Goal: Information Seeking & Learning: Check status

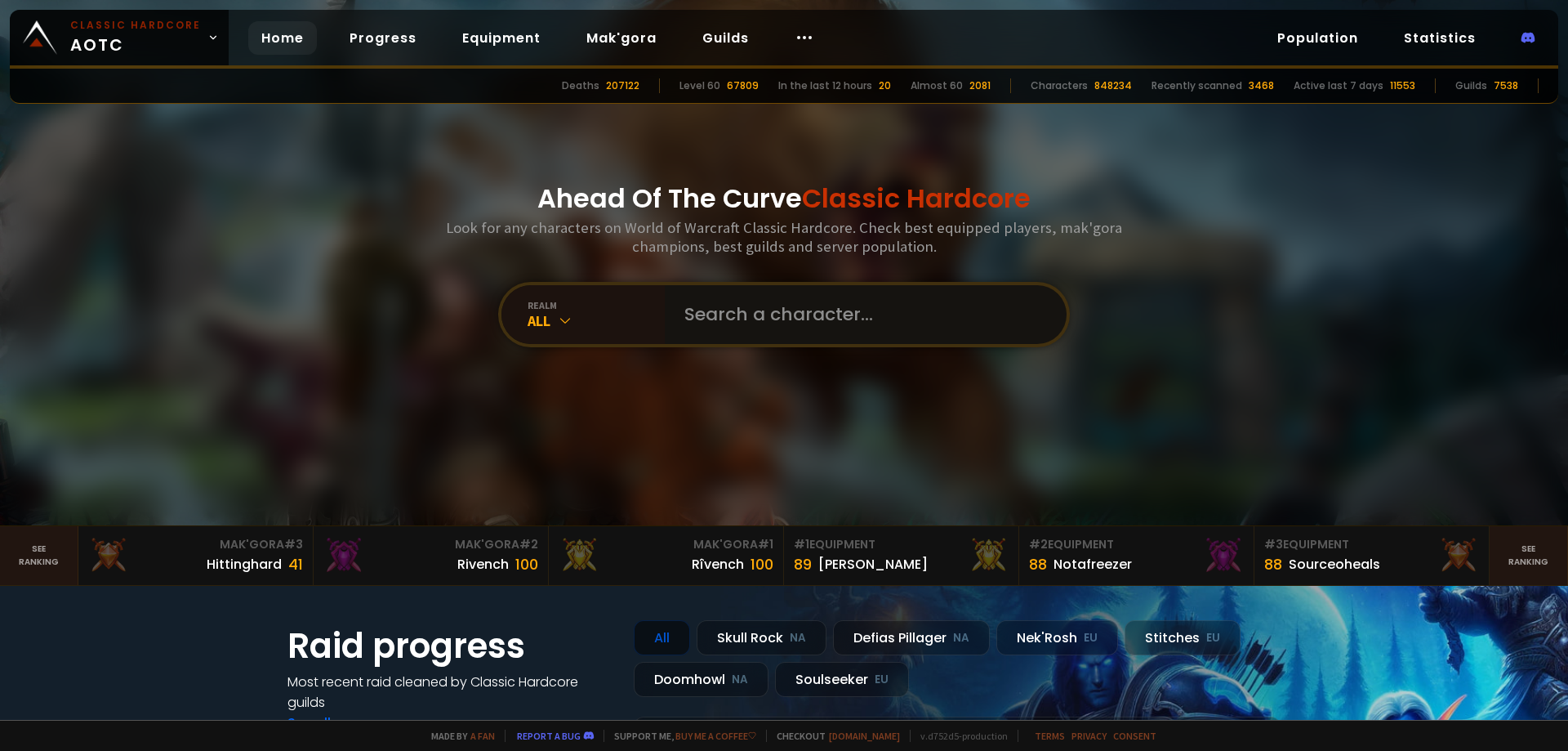
click at [745, 311] on input "text" at bounding box center [861, 315] width 373 height 59
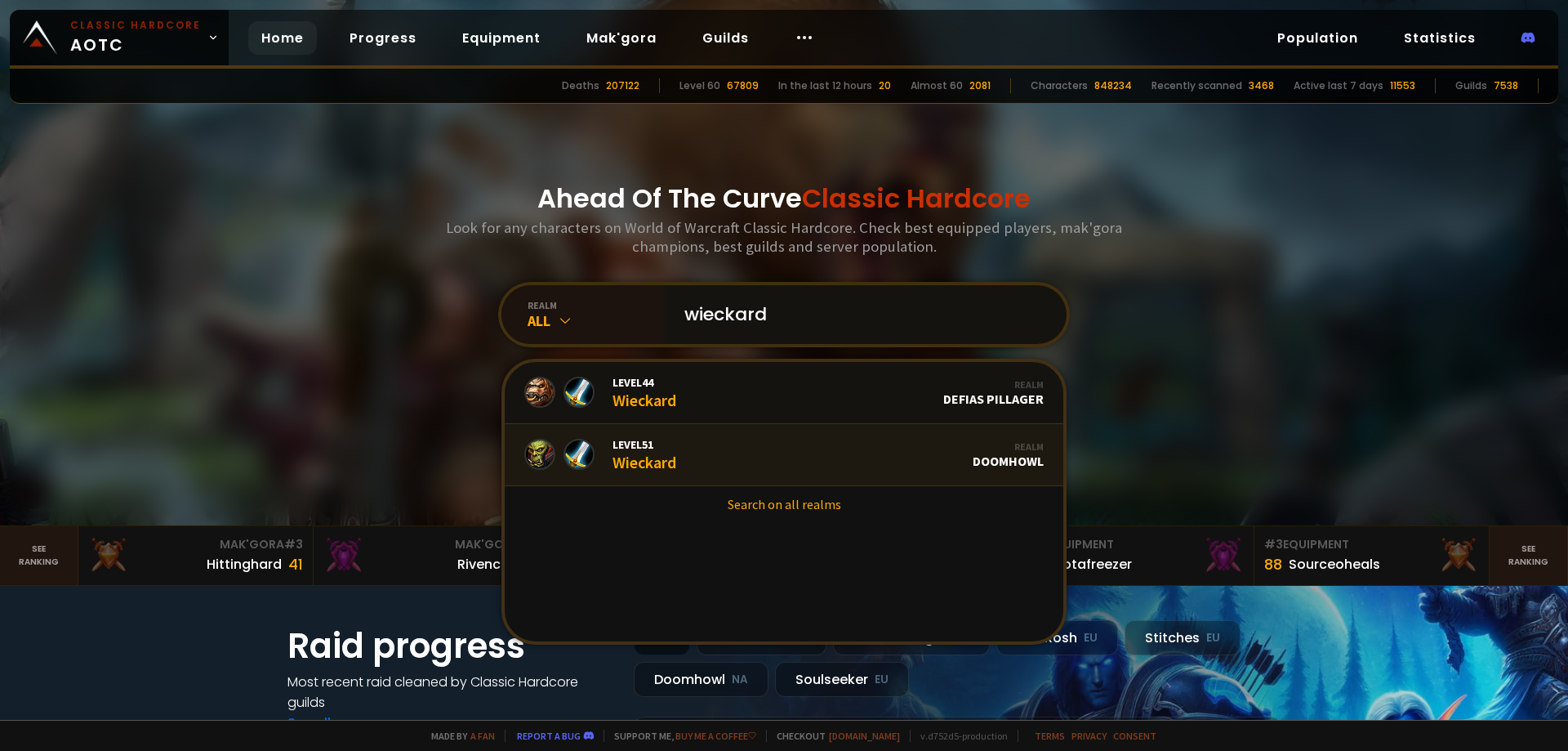
type input "wieckard"
click at [717, 453] on link "Level 51 Wieckard Realm Doomhowl" at bounding box center [784, 455] width 559 height 62
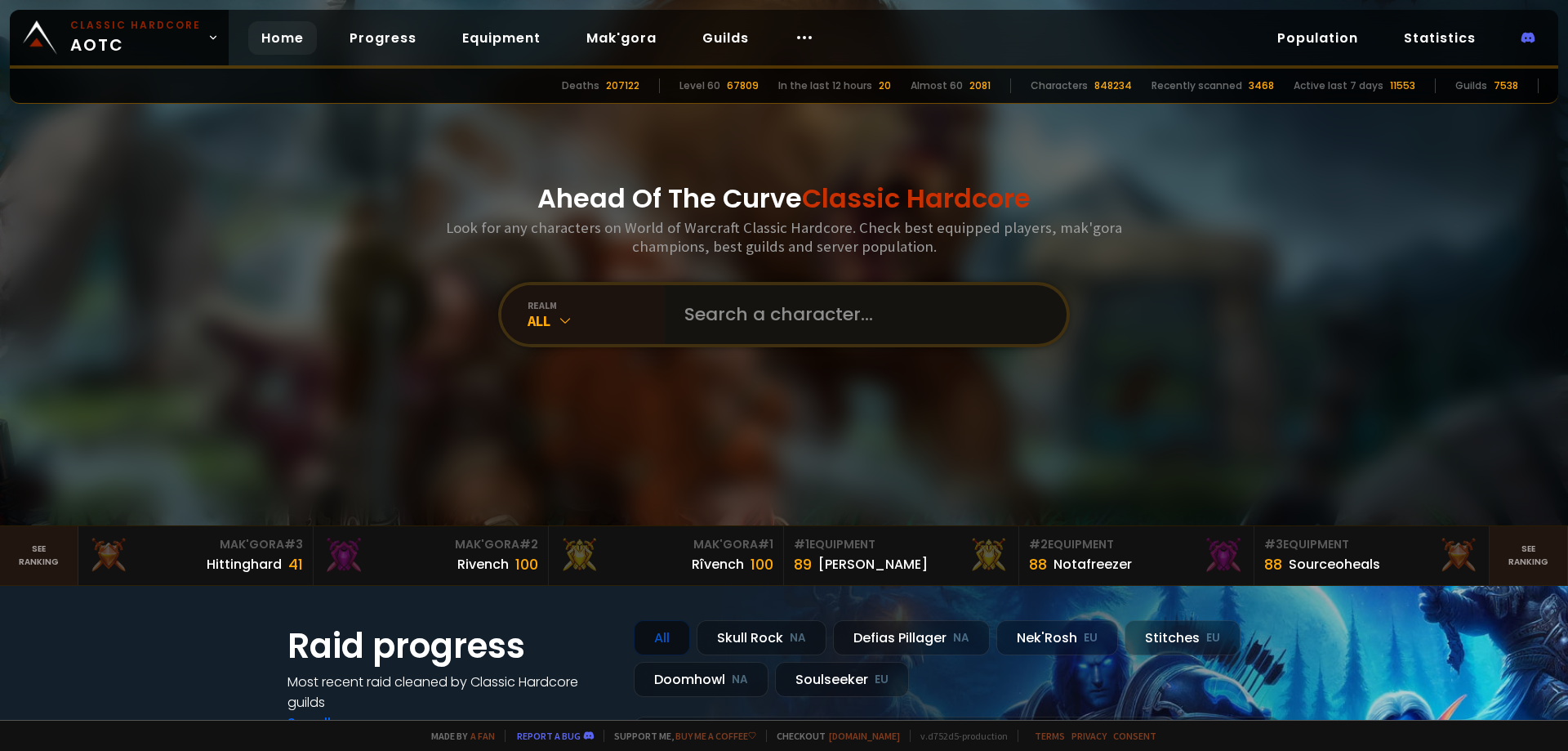
click at [712, 307] on input "text" at bounding box center [861, 315] width 373 height 59
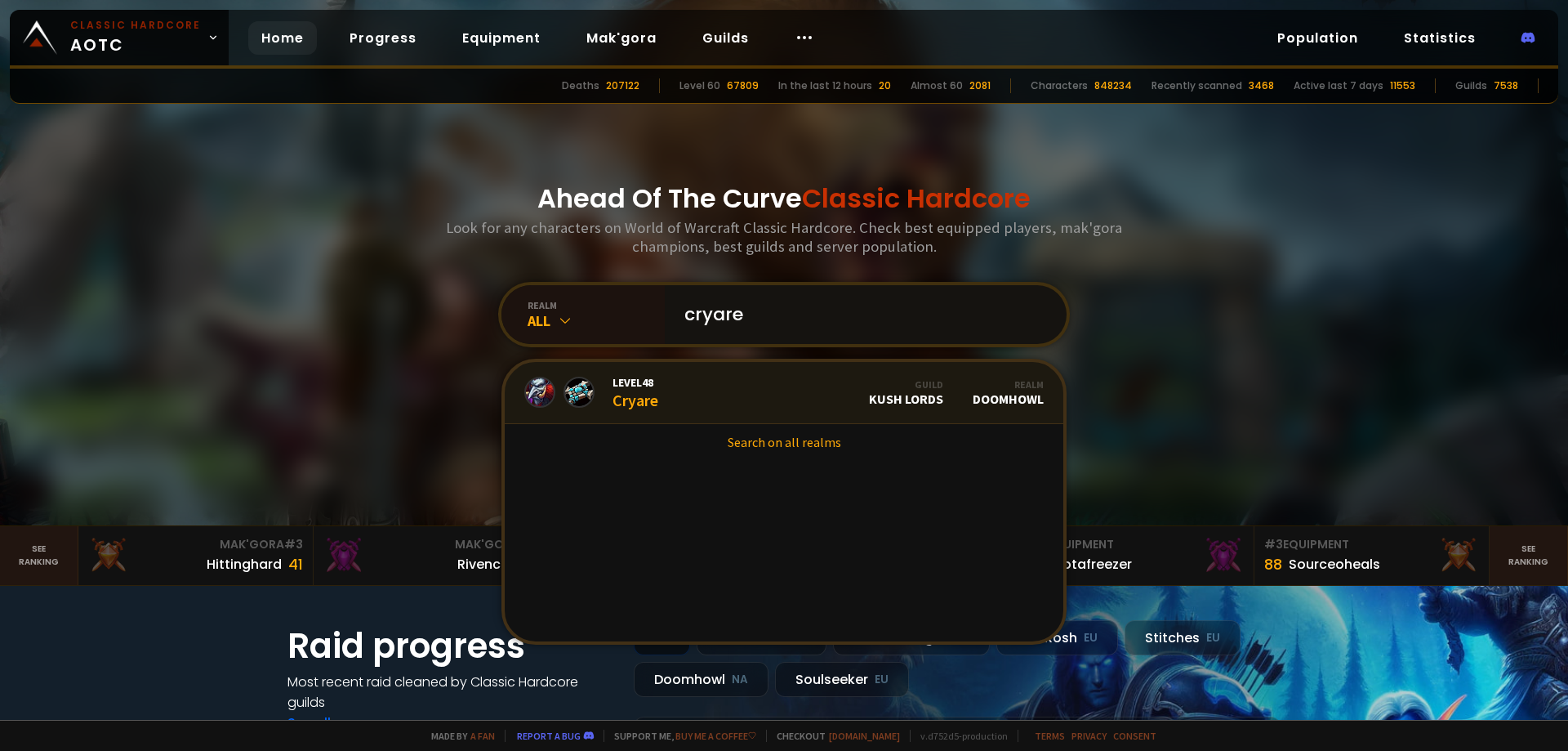
type input "cryare"
click at [721, 402] on link "Level 48 Cryare Guild Kush Lords Realm Doomhowl" at bounding box center [784, 393] width 559 height 62
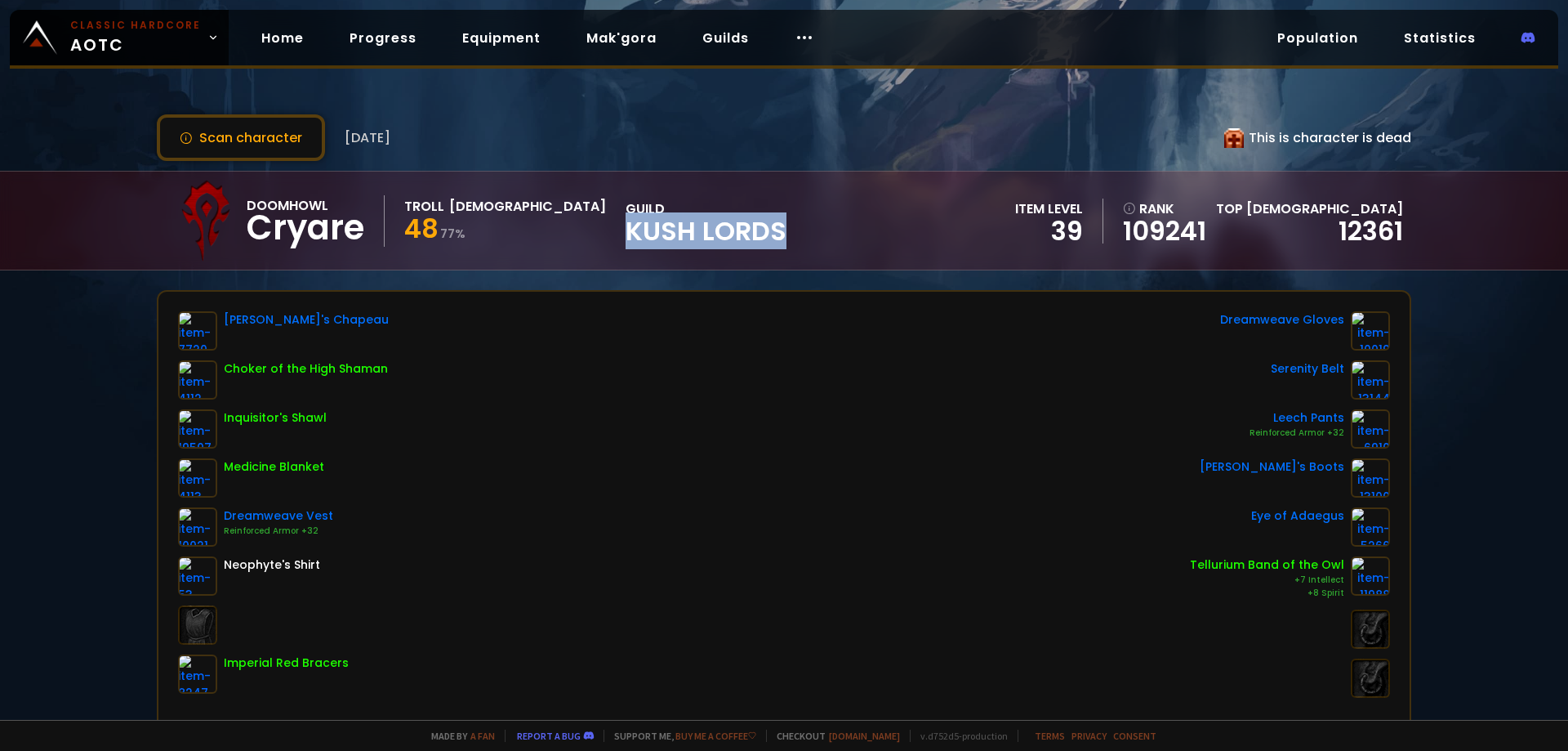
drag, startPoint x: 501, startPoint y: 234, endPoint x: 664, endPoint y: 237, distance: 163.0
click at [664, 237] on div "Doomhowl Cryare Troll Priest 48 77 % guild Kush Lords" at bounding box center [476, 221] width 622 height 82
click at [693, 234] on div "Doomhowl Cryare Troll Priest 48 77 % guild Kush Lords item level 39 rank 109241…" at bounding box center [784, 221] width 1254 height 98
drag, startPoint x: 414, startPoint y: 143, endPoint x: 426, endPoint y: 146, distance: 12.4
click at [426, 146] on div "Scan character [DATE] This is character is dead" at bounding box center [784, 137] width 1254 height 46
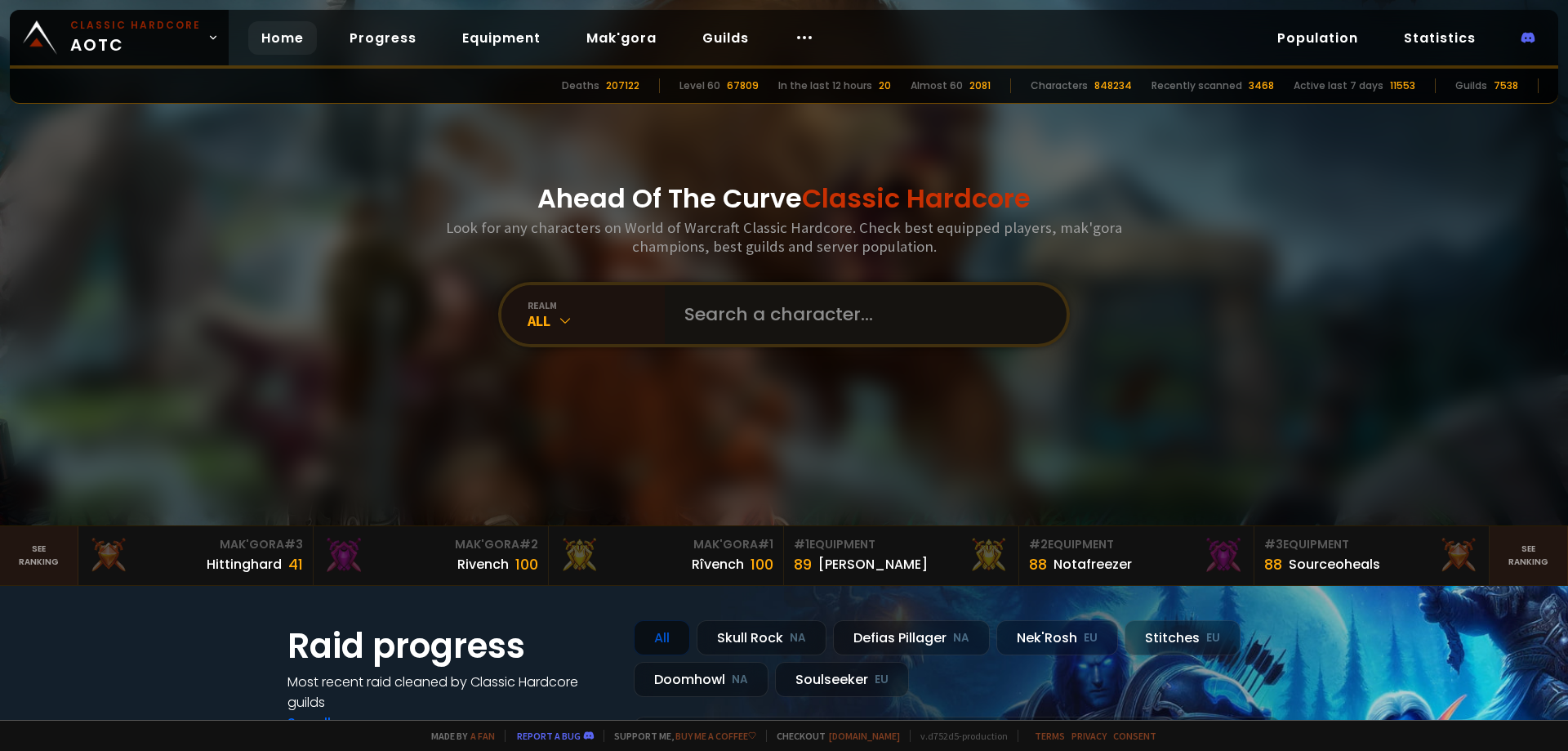
click at [784, 318] on input "text" at bounding box center [861, 315] width 373 height 59
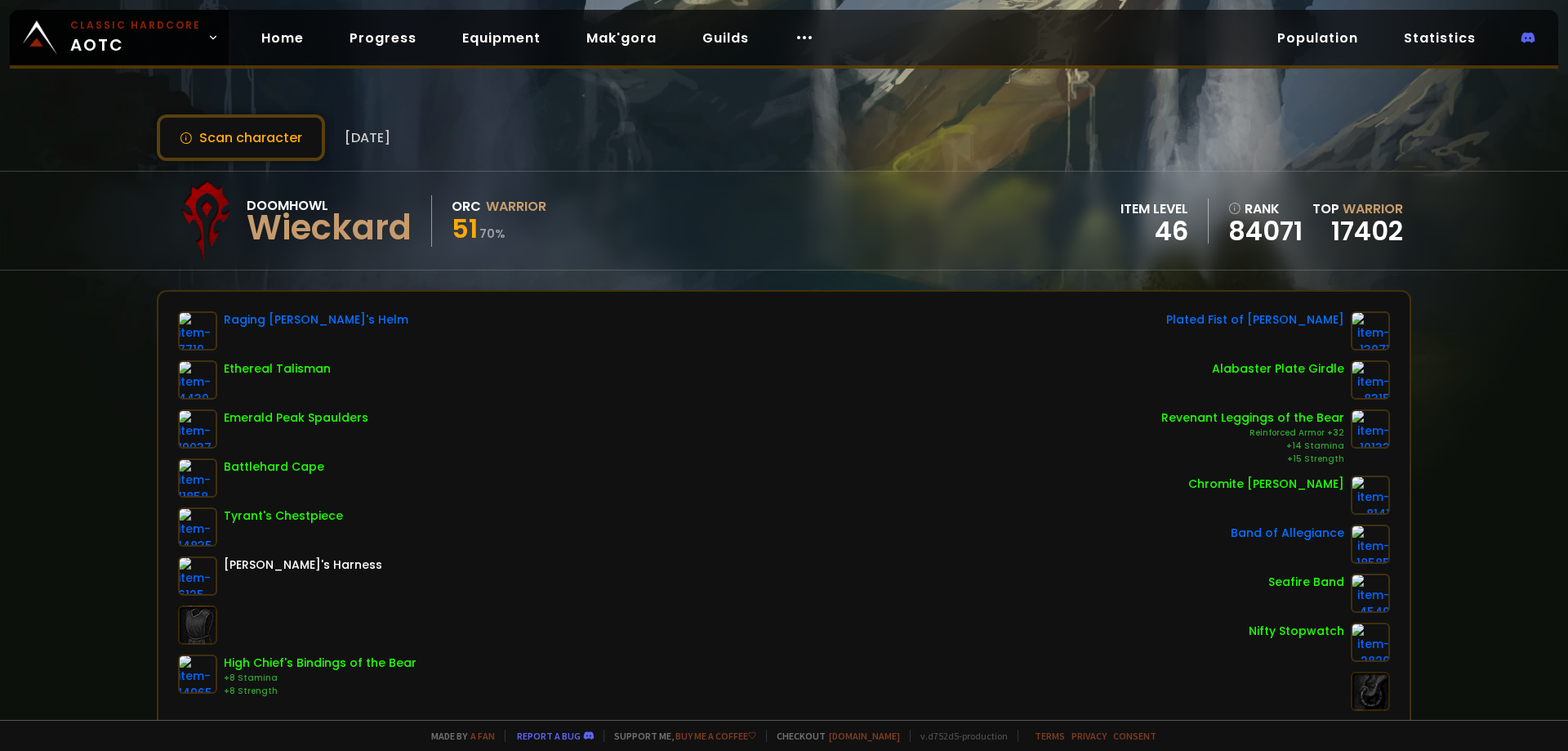
drag, startPoint x: 398, startPoint y: 622, endPoint x: 390, endPoint y: 611, distance: 13.6
drag, startPoint x: 390, startPoint y: 611, endPoint x: 88, endPoint y: 232, distance: 484.6
click at [88, 232] on div "Doomhowl Wieckard Orc Warrior 51 70 % item level 46 rank 84071 Top Warrior 17402" at bounding box center [784, 221] width 1568 height 100
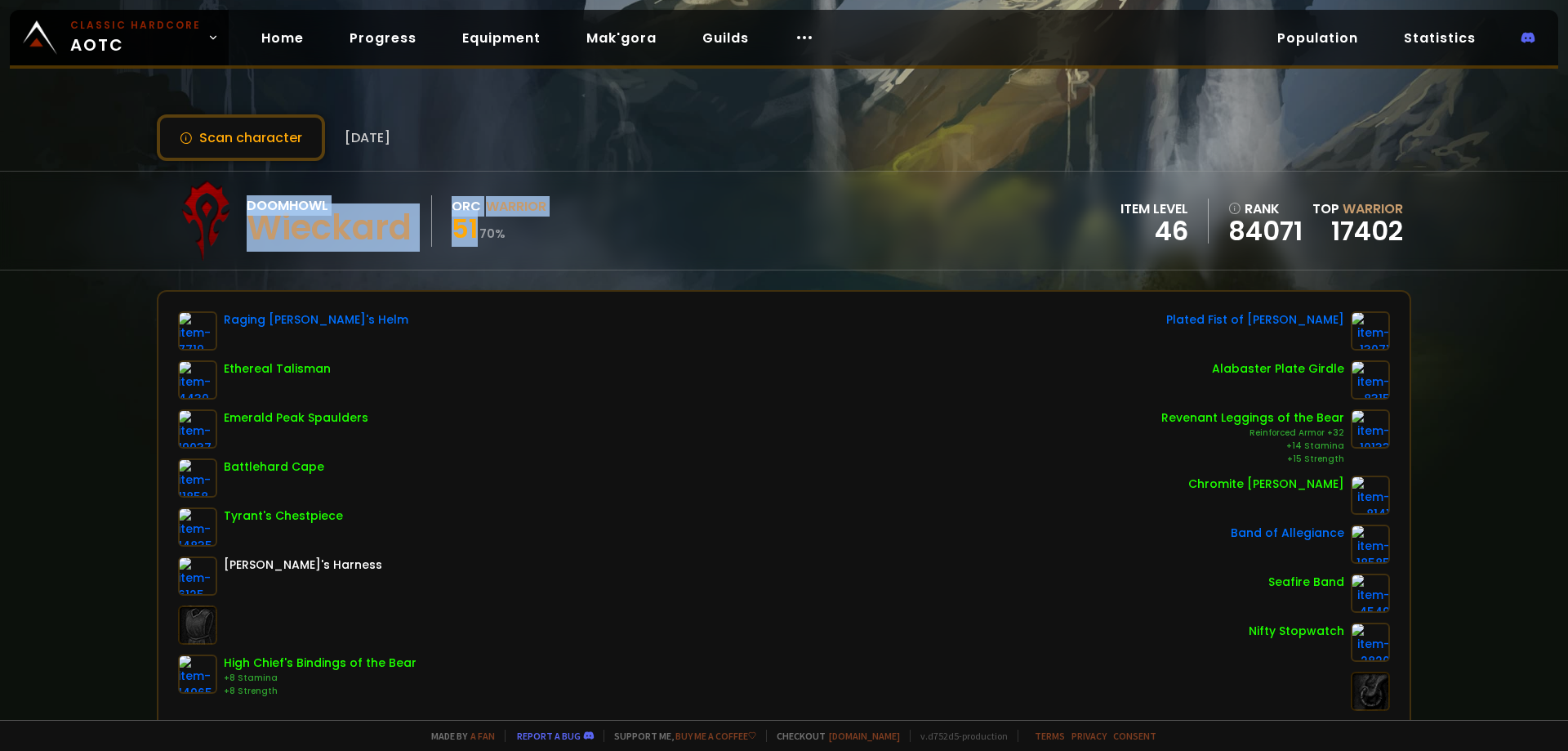
drag, startPoint x: 477, startPoint y: 232, endPoint x: 225, endPoint y: 214, distance: 252.6
click at [225, 214] on div "Doomhowl Wieckard Orc Warrior 51 70 %" at bounding box center [356, 221] width 382 height 82
